Goal: Task Accomplishment & Management: Manage account settings

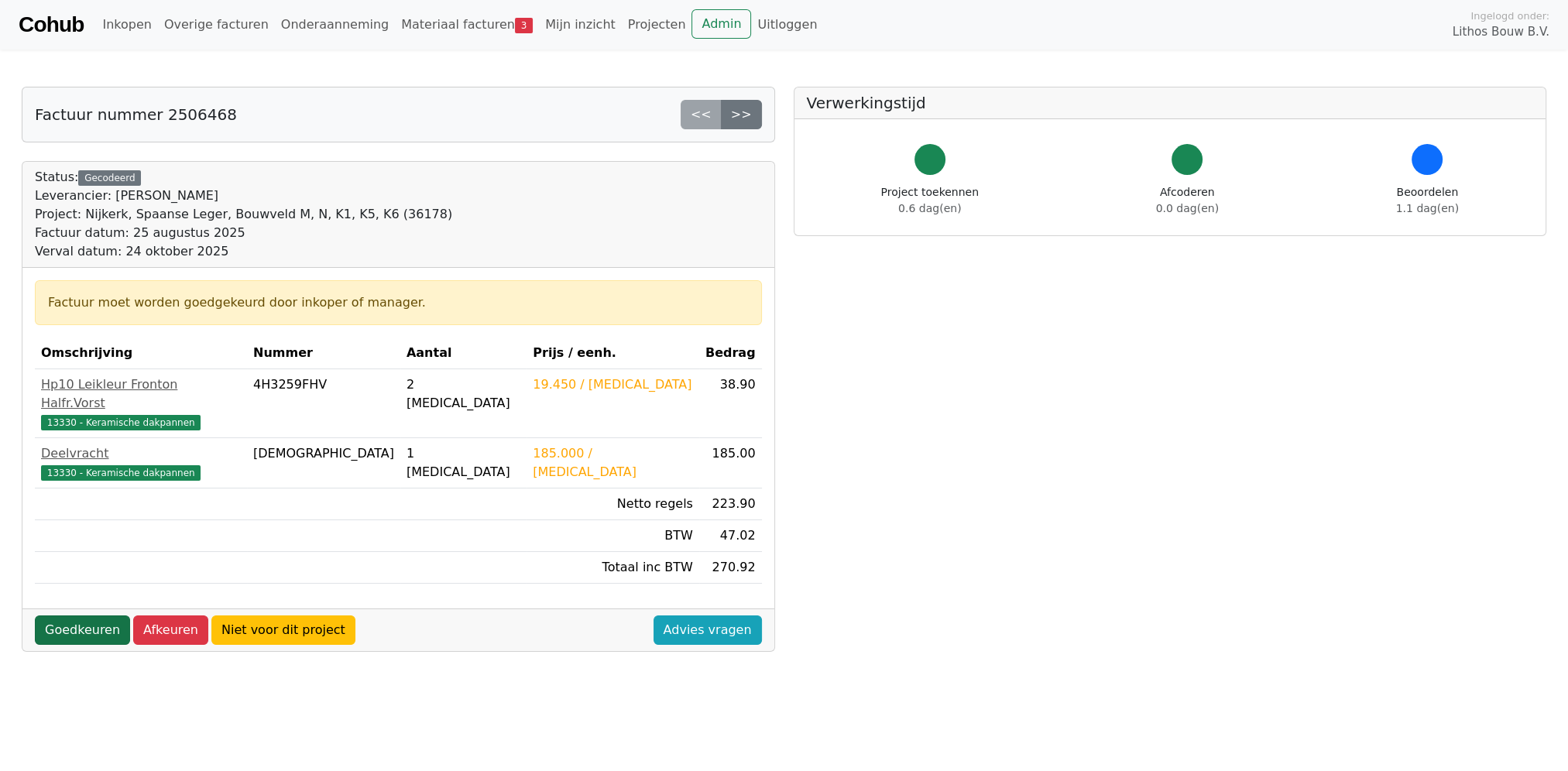
click at [76, 616] on link "Goedkeuren" at bounding box center [82, 630] width 95 height 30
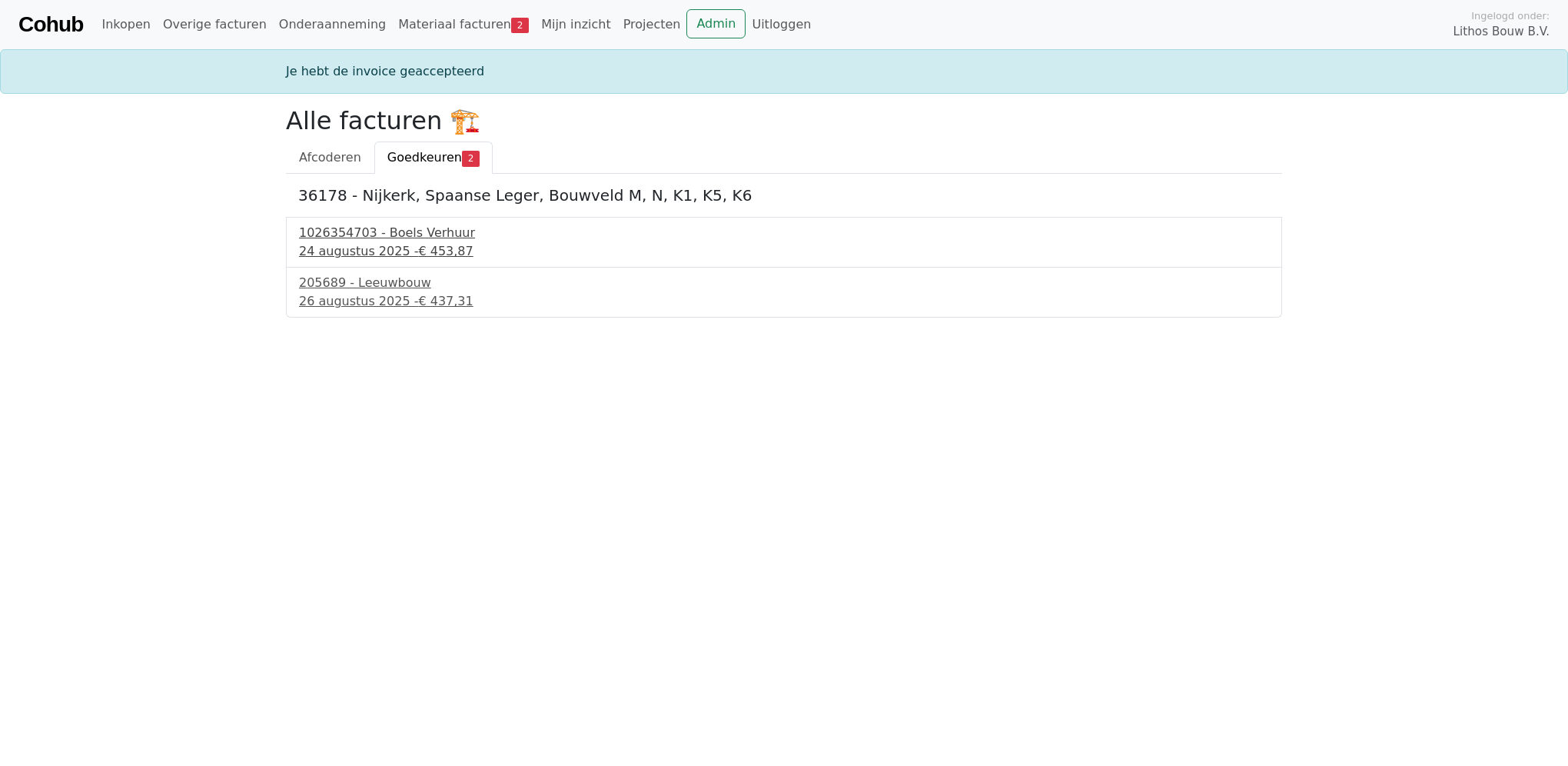
click at [391, 235] on div "1026354703 - Boels Verhuur" at bounding box center [784, 233] width 970 height 19
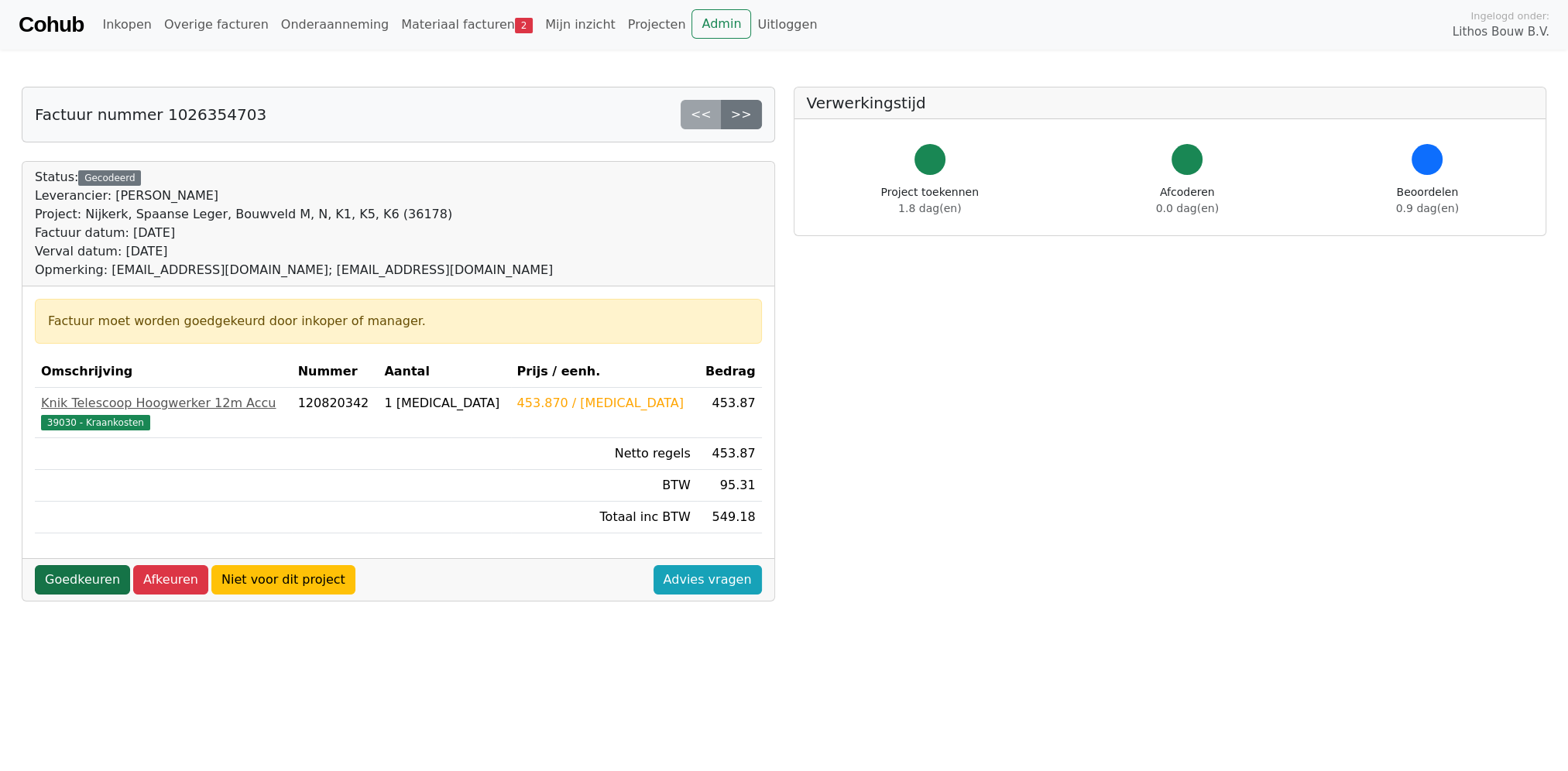
click at [75, 572] on link "Goedkeuren" at bounding box center [82, 579] width 95 height 30
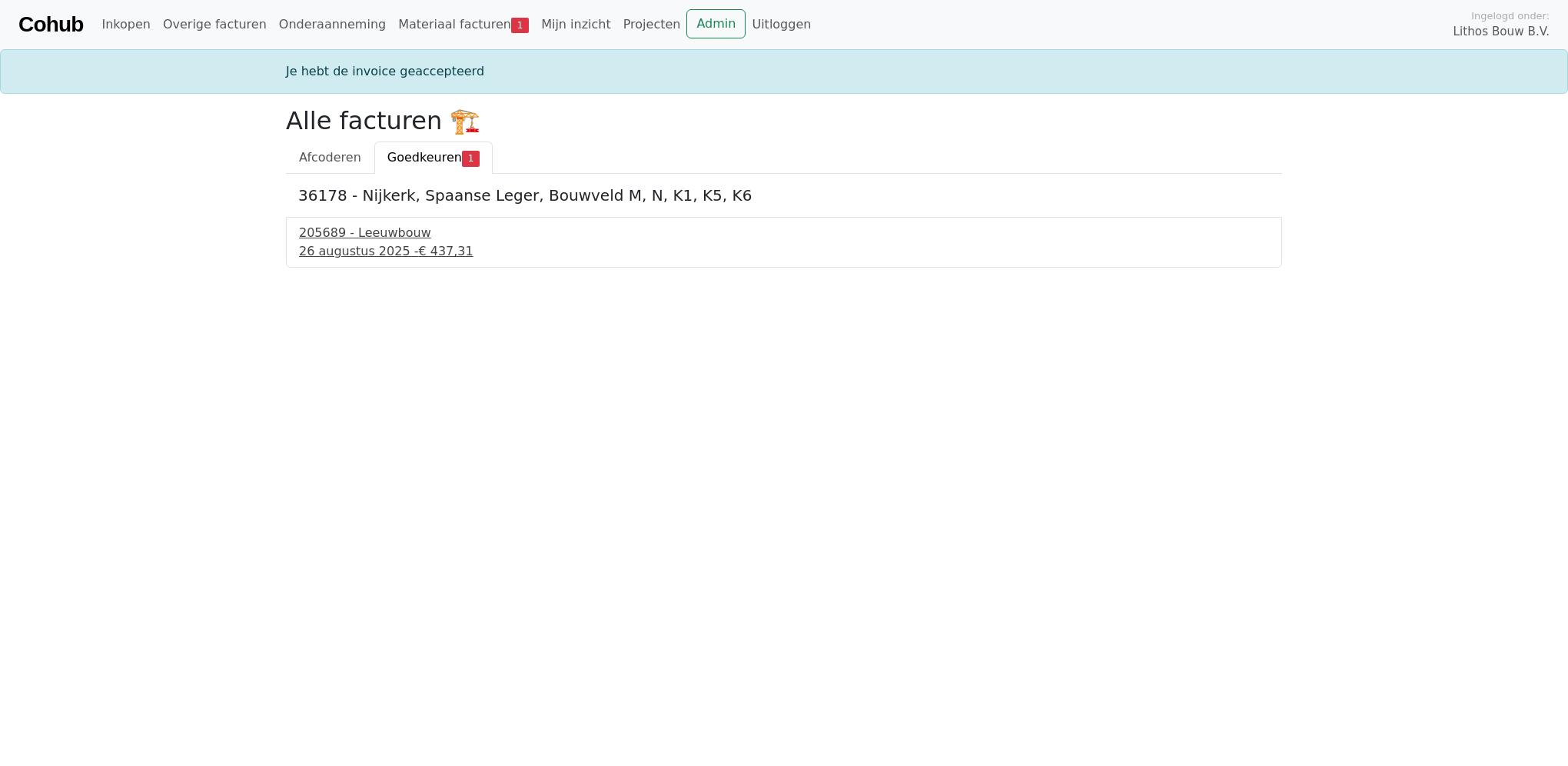
click at [356, 242] on div "26 augustus 2025 - € 437,31" at bounding box center [784, 251] width 970 height 19
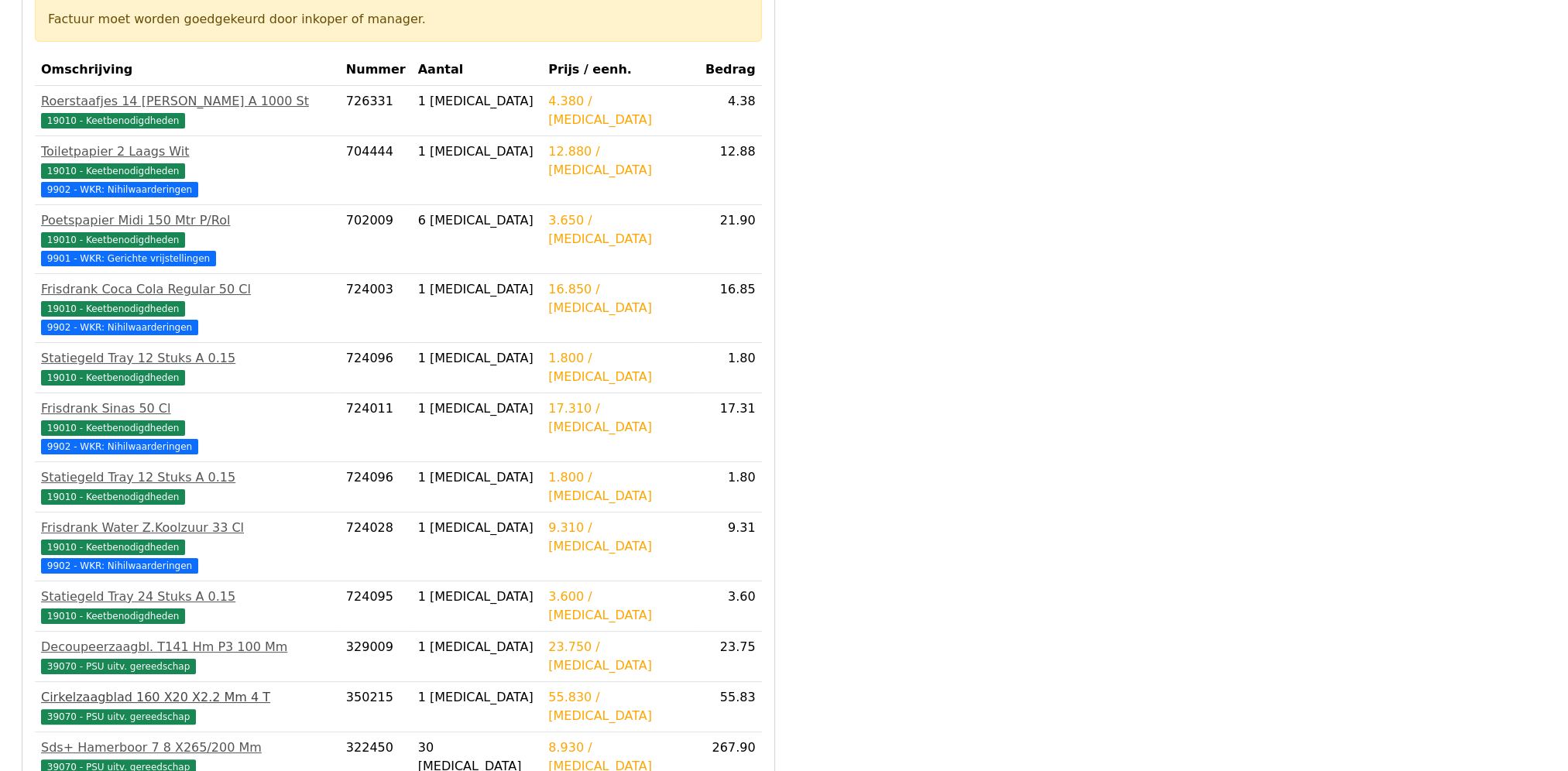
scroll to position [399, 0]
